Goal: Find specific page/section: Find specific page/section

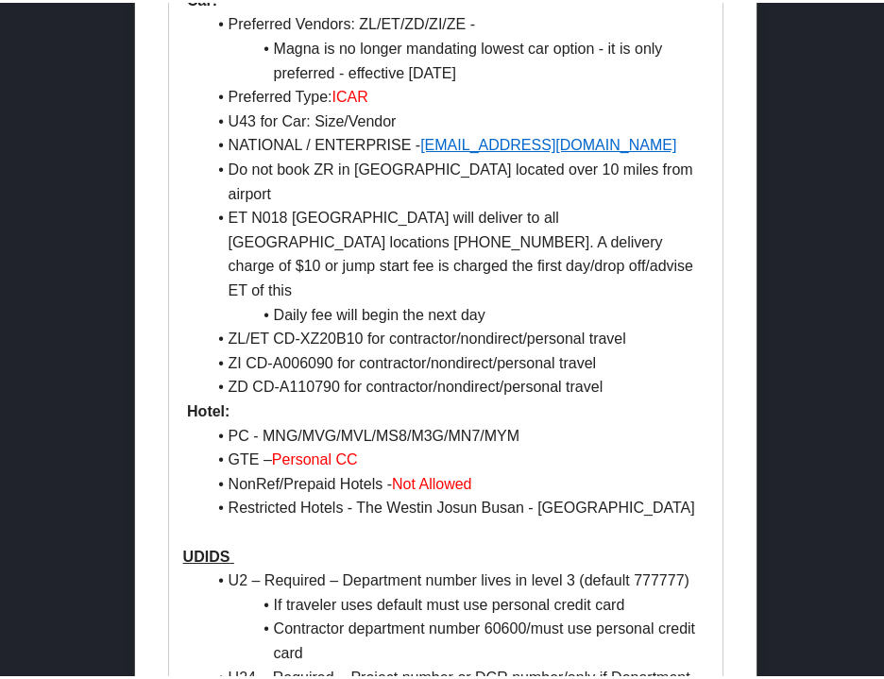
scroll to position [1417, 0]
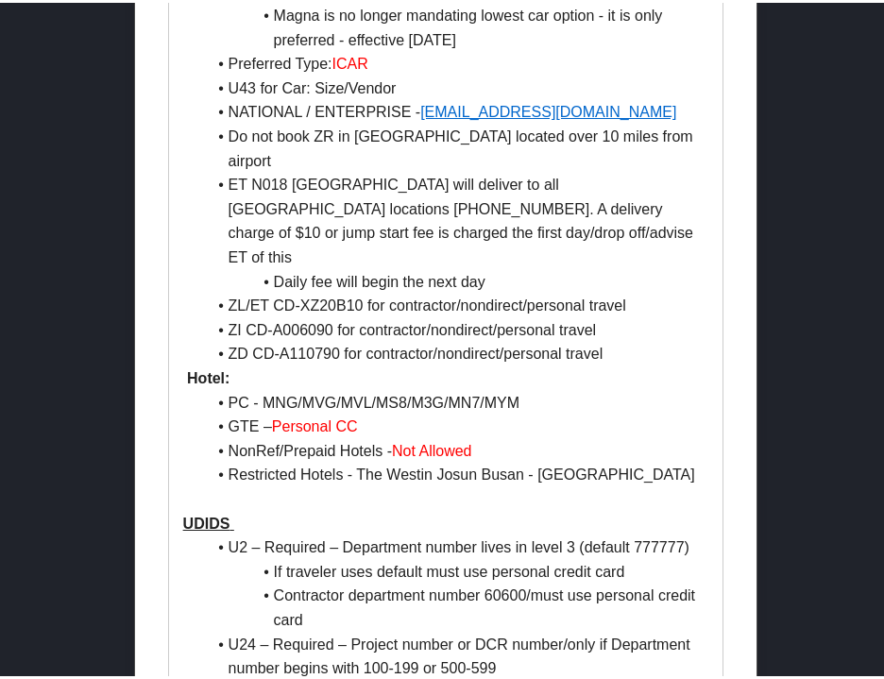
scroll to position [1477, 0]
